Goal: Information Seeking & Learning: Find specific fact

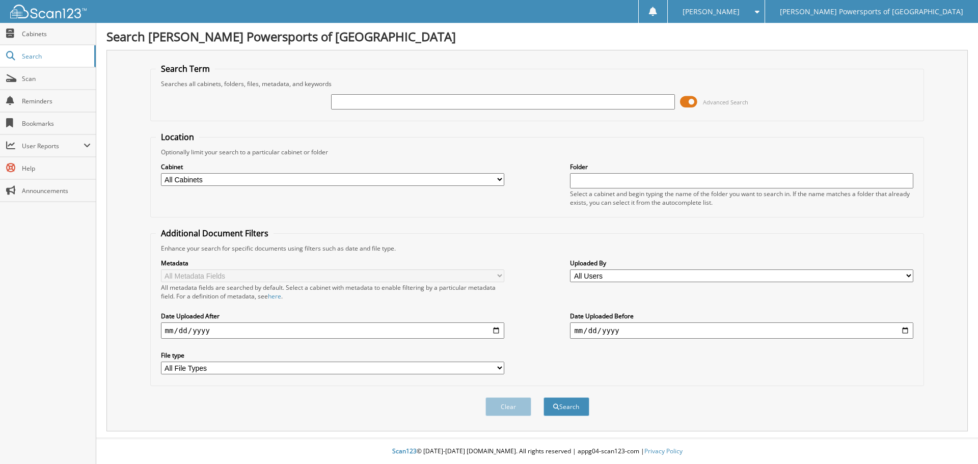
paste input "SEA-25678"
type input "SEA-25678"
click at [574, 411] on button "Search" at bounding box center [566, 406] width 46 height 19
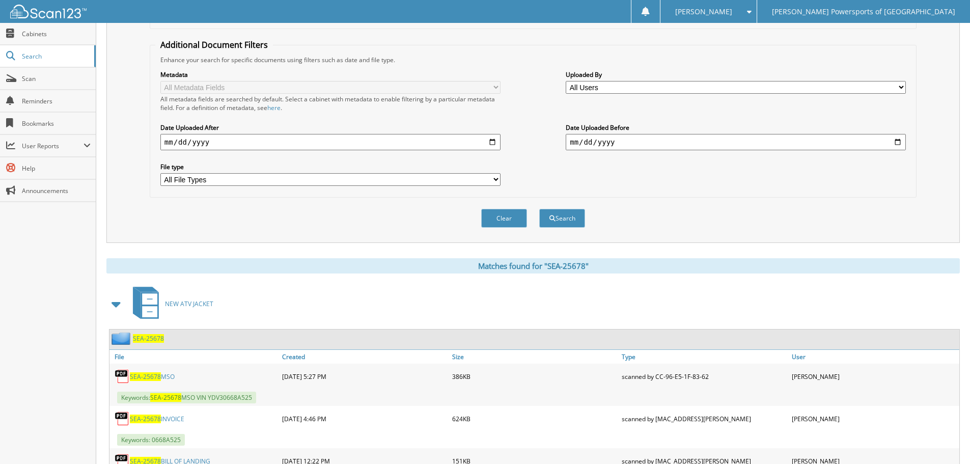
scroll to position [246, 0]
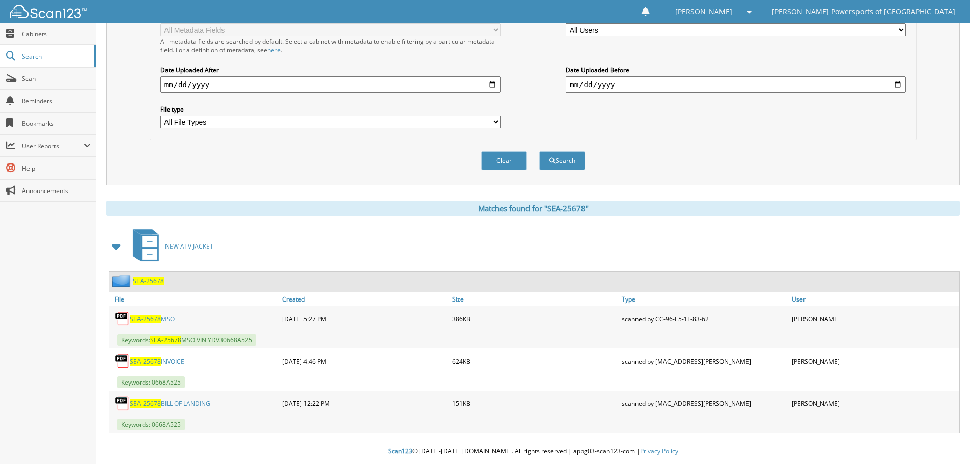
click at [164, 316] on link "SEA-25678 MSO" at bounding box center [152, 319] width 45 height 9
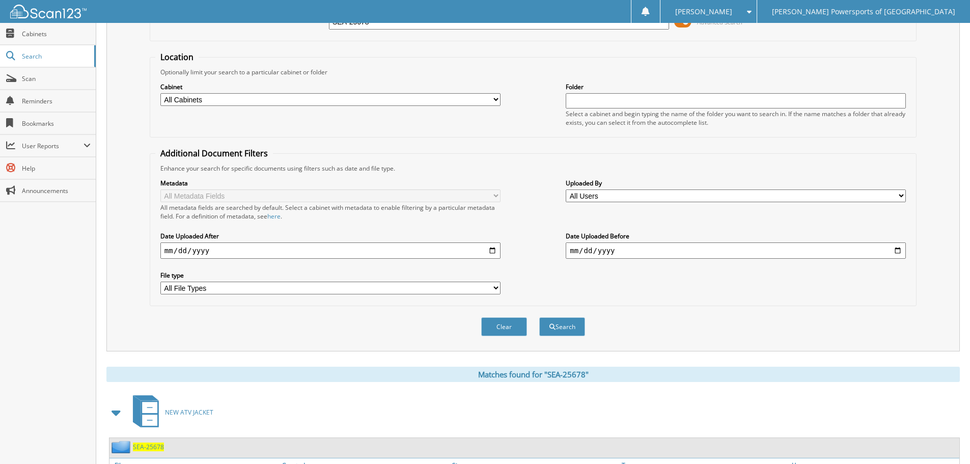
scroll to position [0, 0]
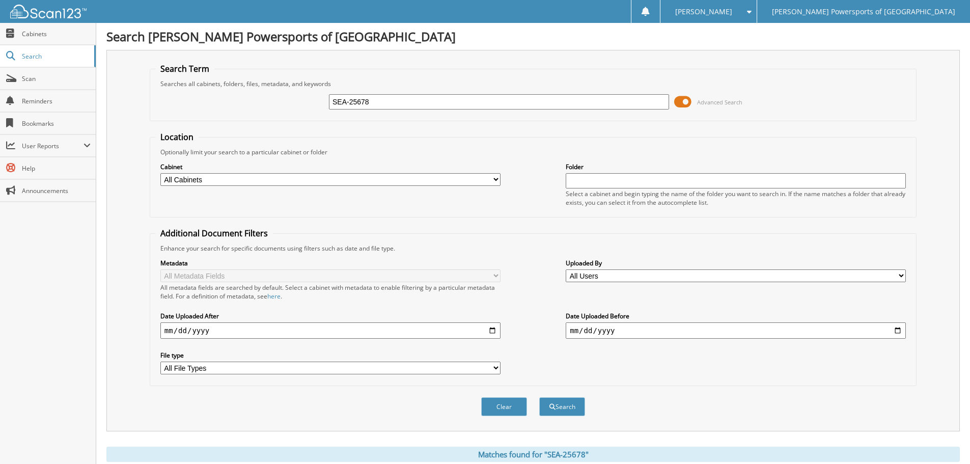
click at [362, 103] on input "SEA-25678" at bounding box center [499, 101] width 340 height 15
paste input "T-25759"
type input "T-25759"
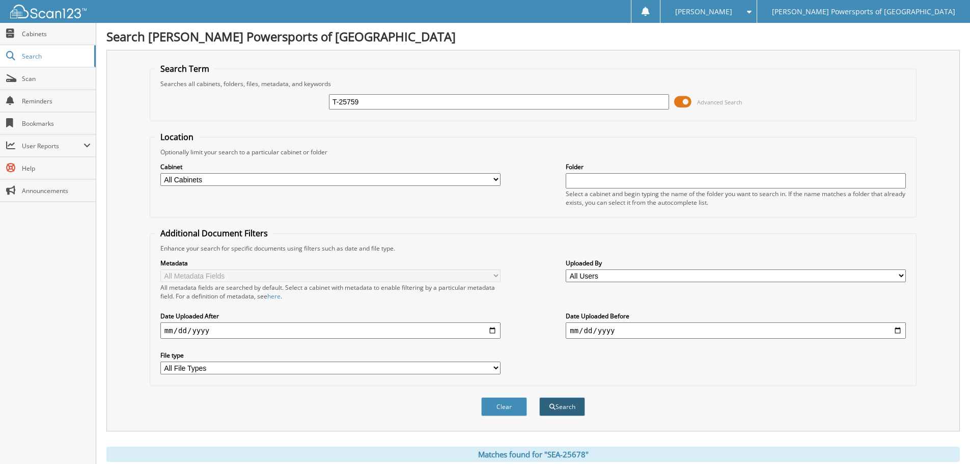
click at [561, 406] on button "Search" at bounding box center [562, 406] width 46 height 19
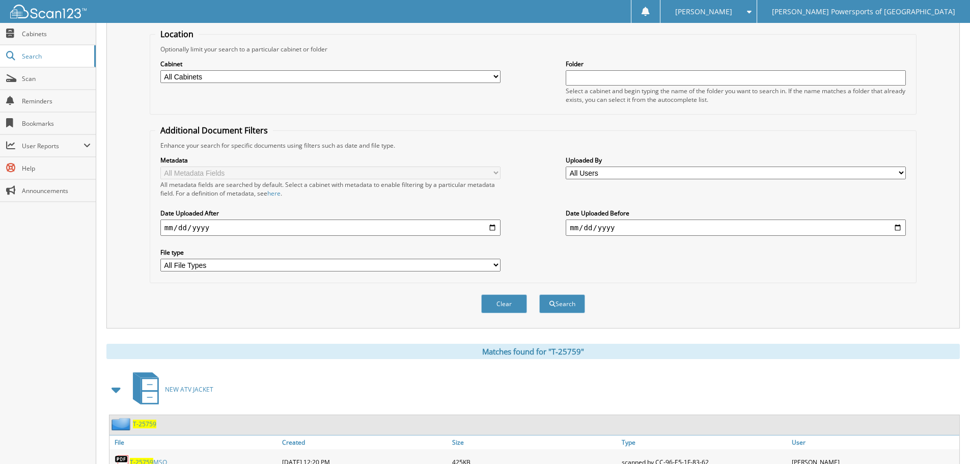
scroll to position [153, 0]
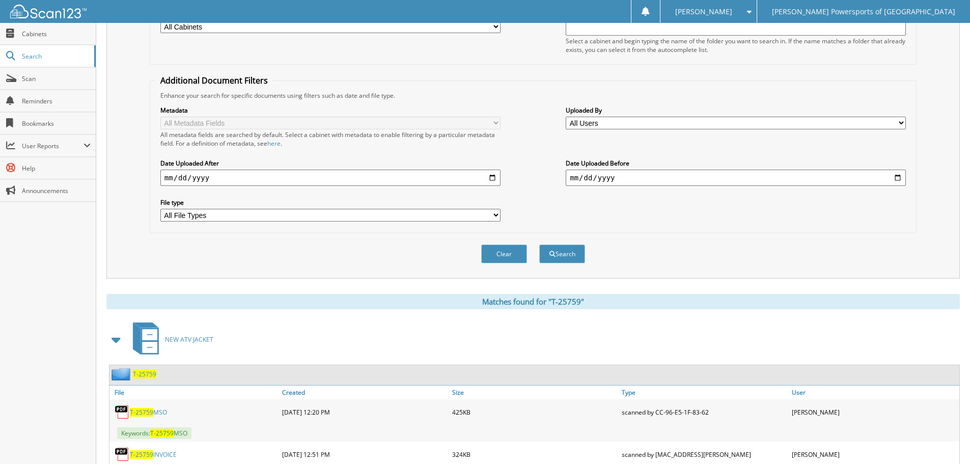
click at [162, 411] on link "T-25759 MSO" at bounding box center [148, 412] width 37 height 9
